Goal: Task Accomplishment & Management: Use online tool/utility

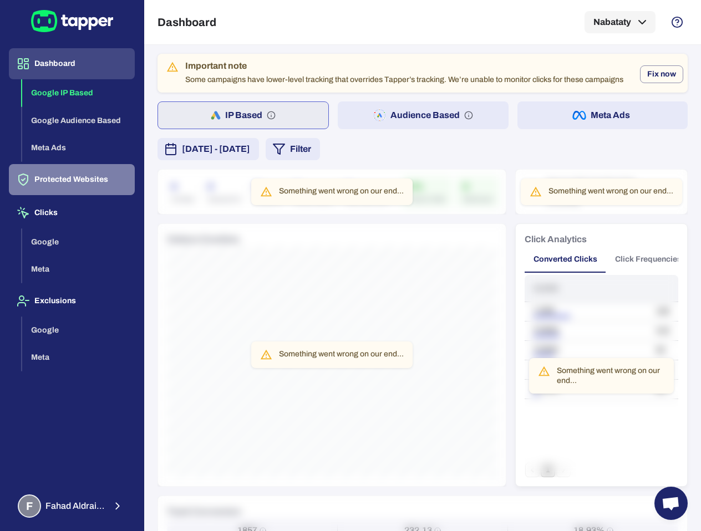
click at [84, 185] on button "Protected Websites" at bounding box center [72, 179] width 126 height 31
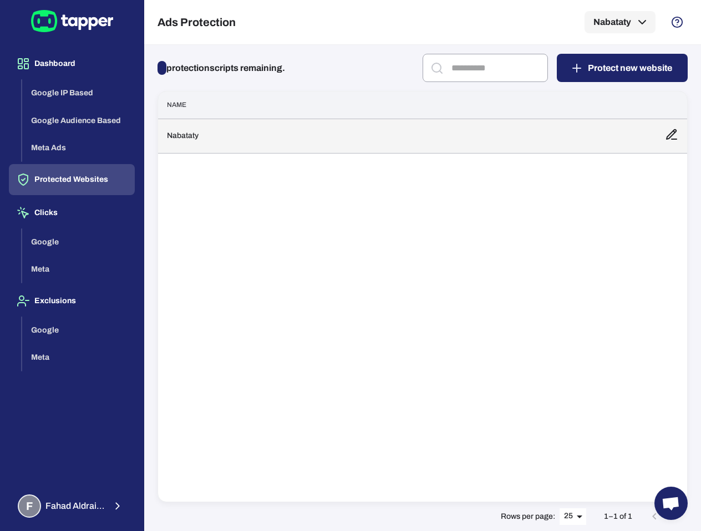
click at [467, 143] on td "Nabataty" at bounding box center [407, 136] width 498 height 34
